Goal: Task Accomplishment & Management: Use online tool/utility

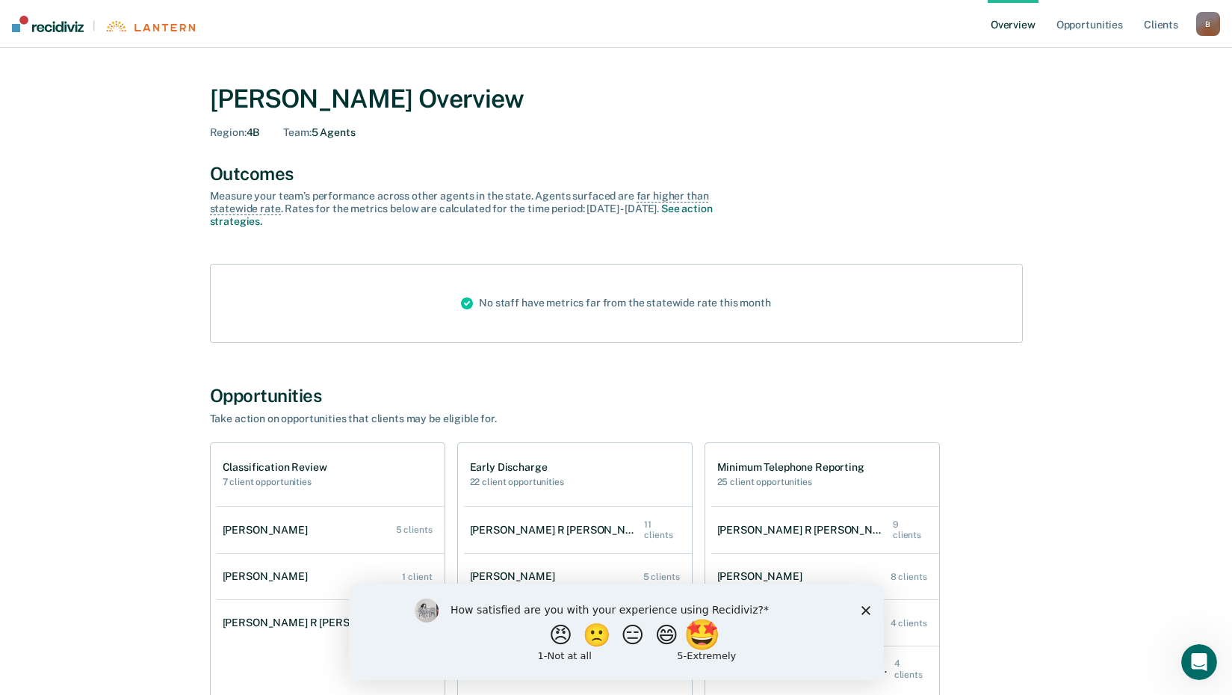
click at [716, 632] on button "🤩" at bounding box center [703, 634] width 40 height 30
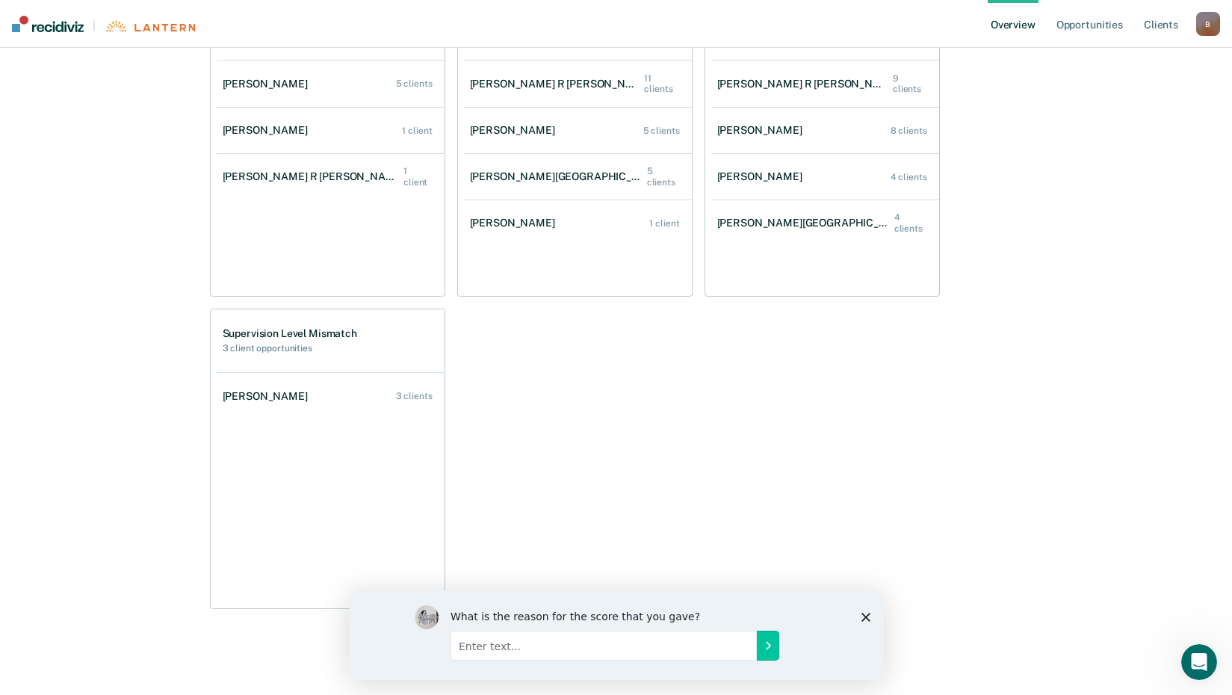
scroll to position [448, 0]
click at [793, 167] on link "[PERSON_NAME] 4 clients" at bounding box center [825, 174] width 228 height 43
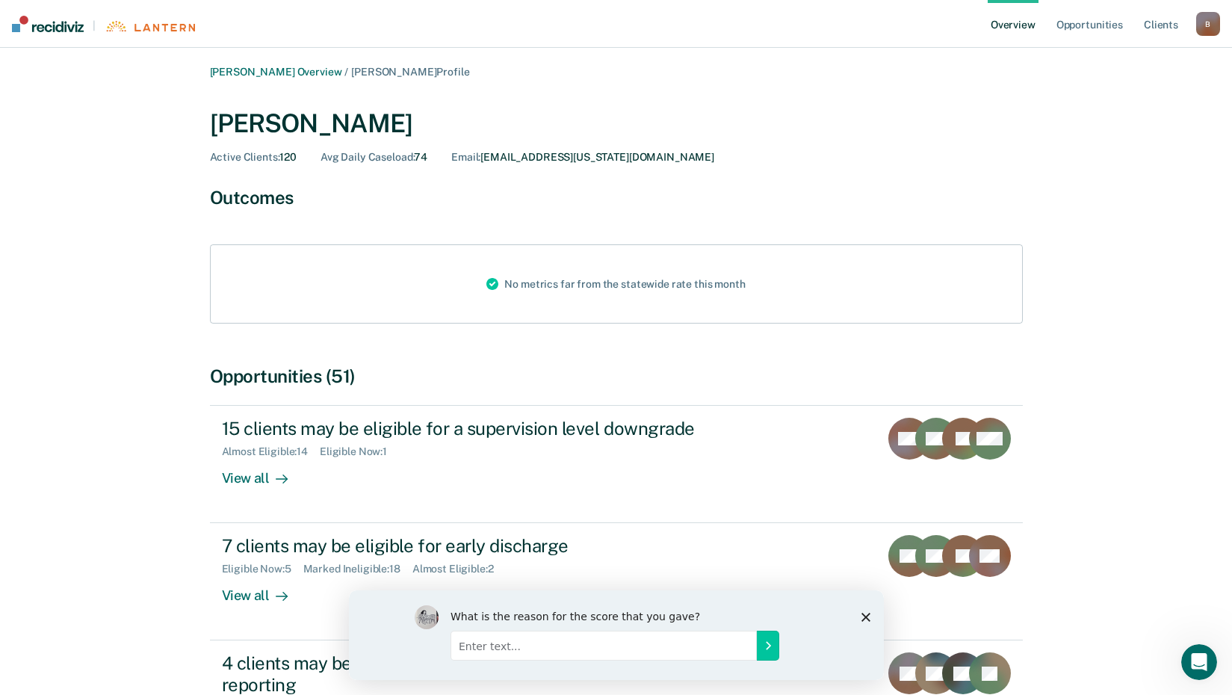
click at [871, 612] on div "What is the reason for the score that you gave?" at bounding box center [615, 634] width 535 height 90
click at [863, 615] on polygon "Close survey" at bounding box center [864, 616] width 9 height 9
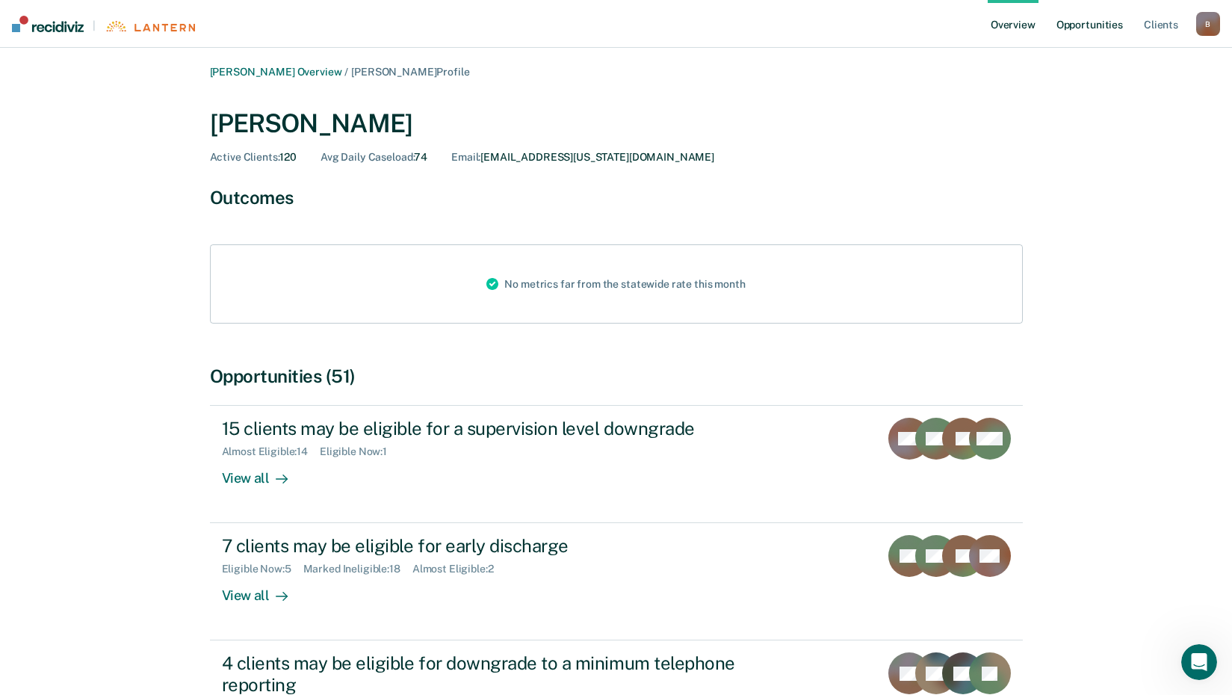
click at [1066, 19] on link "Opportunities" at bounding box center [1089, 24] width 72 height 48
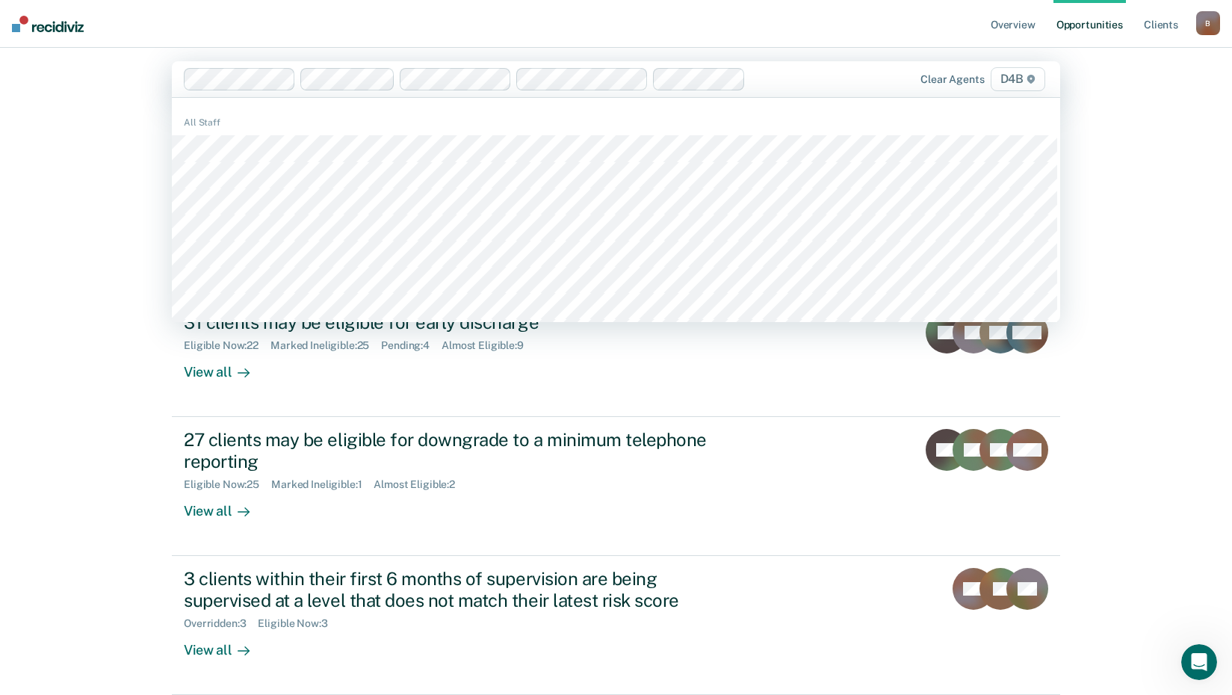
scroll to position [10, 0]
click at [106, 178] on div "Overview Opportunities Client s [EMAIL_ADDRESS][US_STATE][DOMAIN_NAME] B Profil…" at bounding box center [616, 337] width 1232 height 695
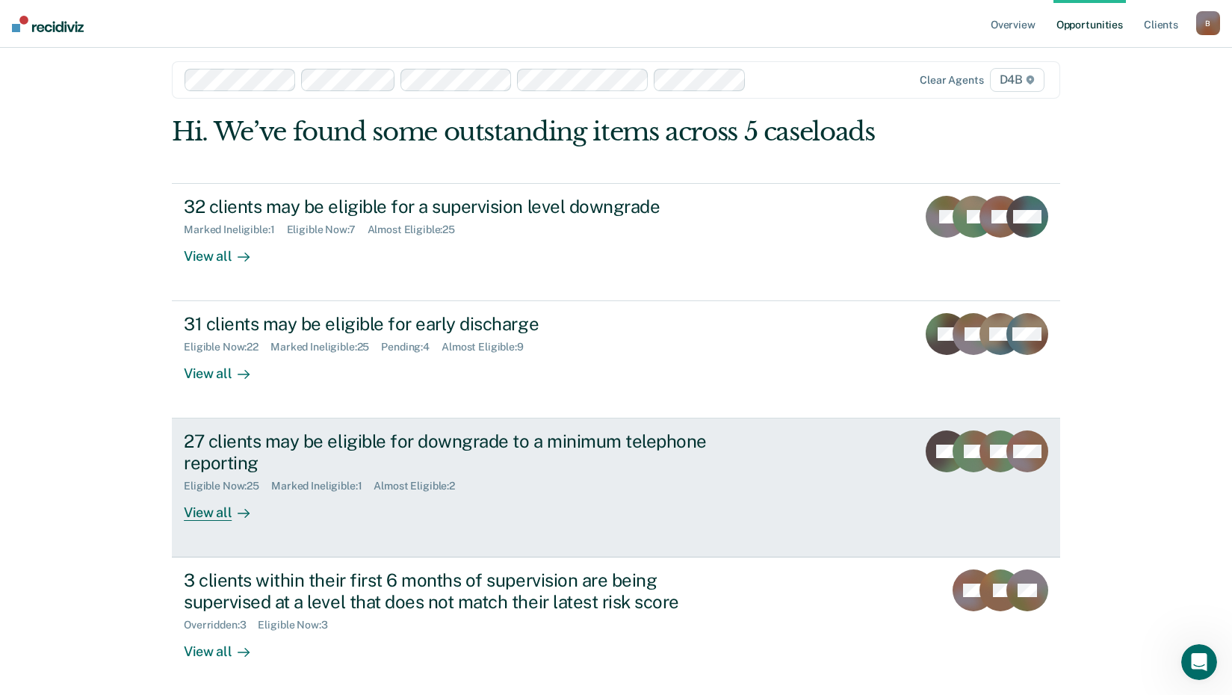
click at [219, 519] on div "View all" at bounding box center [226, 506] width 84 height 29
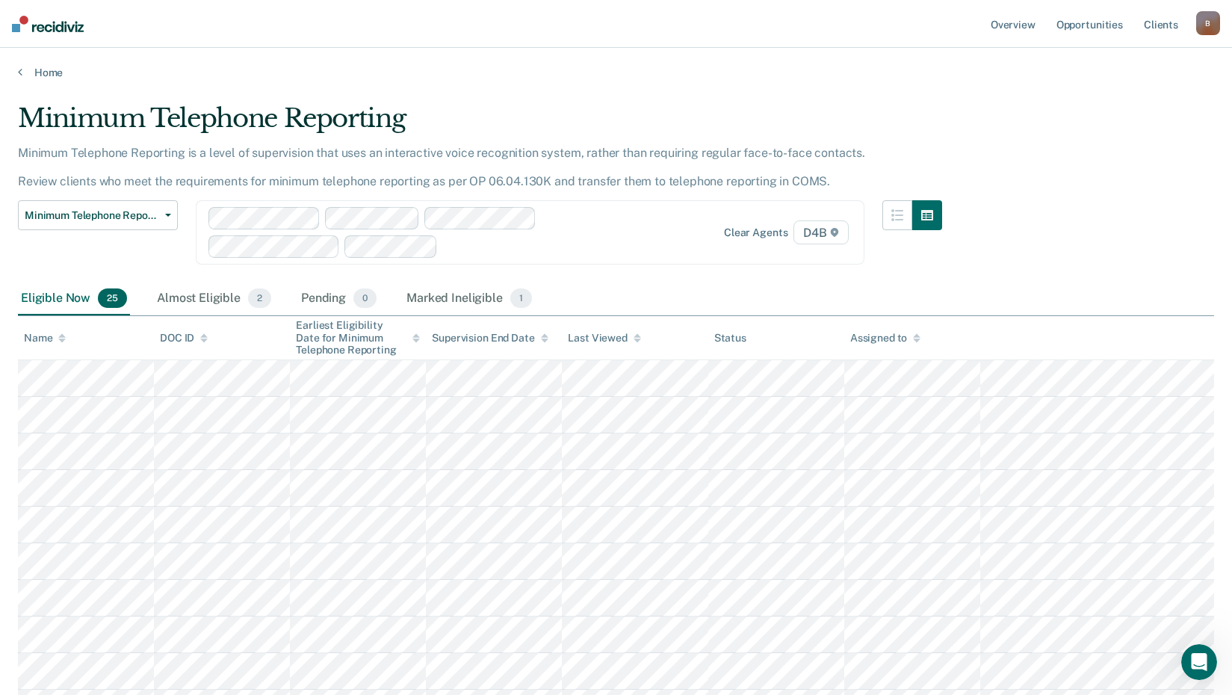
scroll to position [75, 0]
